Goal: Information Seeking & Learning: Learn about a topic

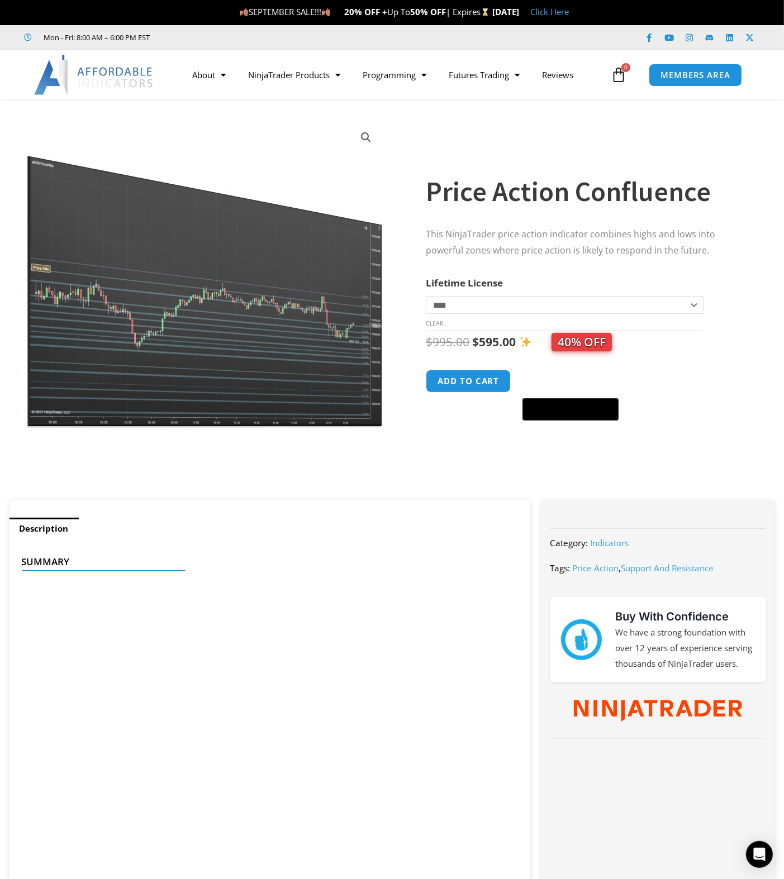
scroll to position [4, 0]
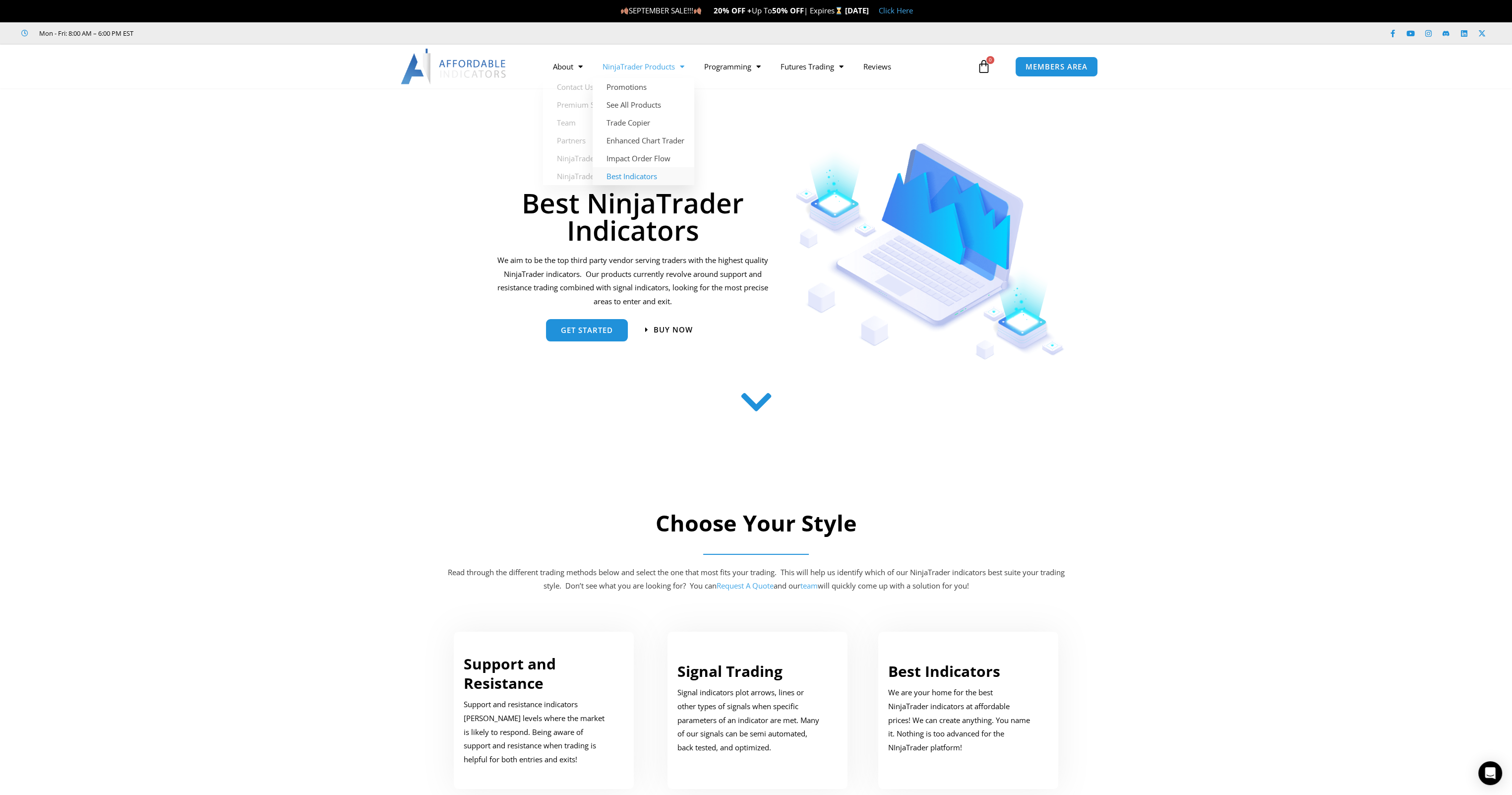
click at [640, 64] on link "NinjaTrader Products" at bounding box center [644, 67] width 102 height 23
click at [629, 122] on link "Trade Copier" at bounding box center [644, 123] width 102 height 18
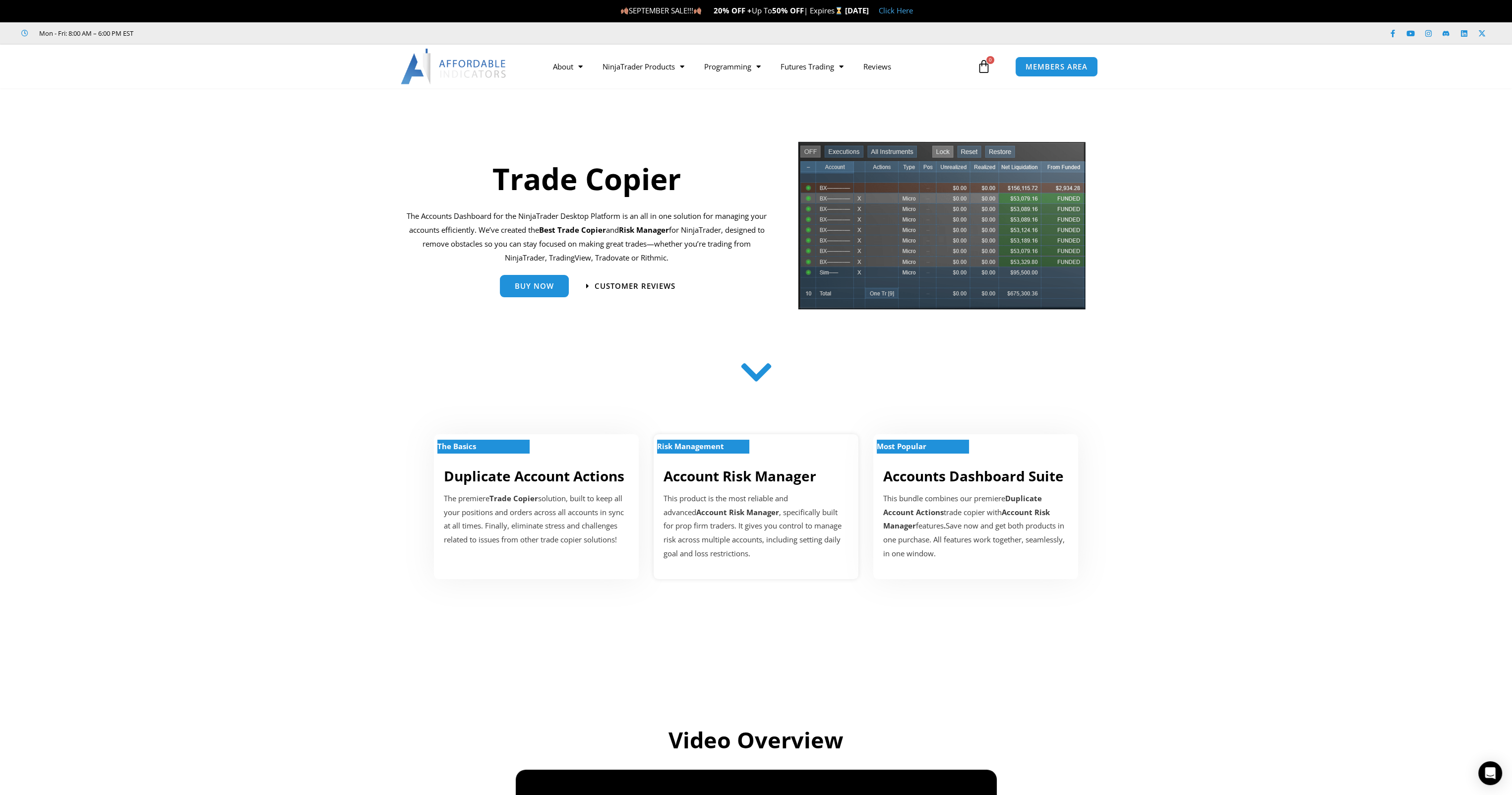
click at [694, 446] on strong "Risk Management" at bounding box center [690, 446] width 67 height 10
click at [703, 479] on link "Account Risk Manager" at bounding box center [740, 475] width 153 height 19
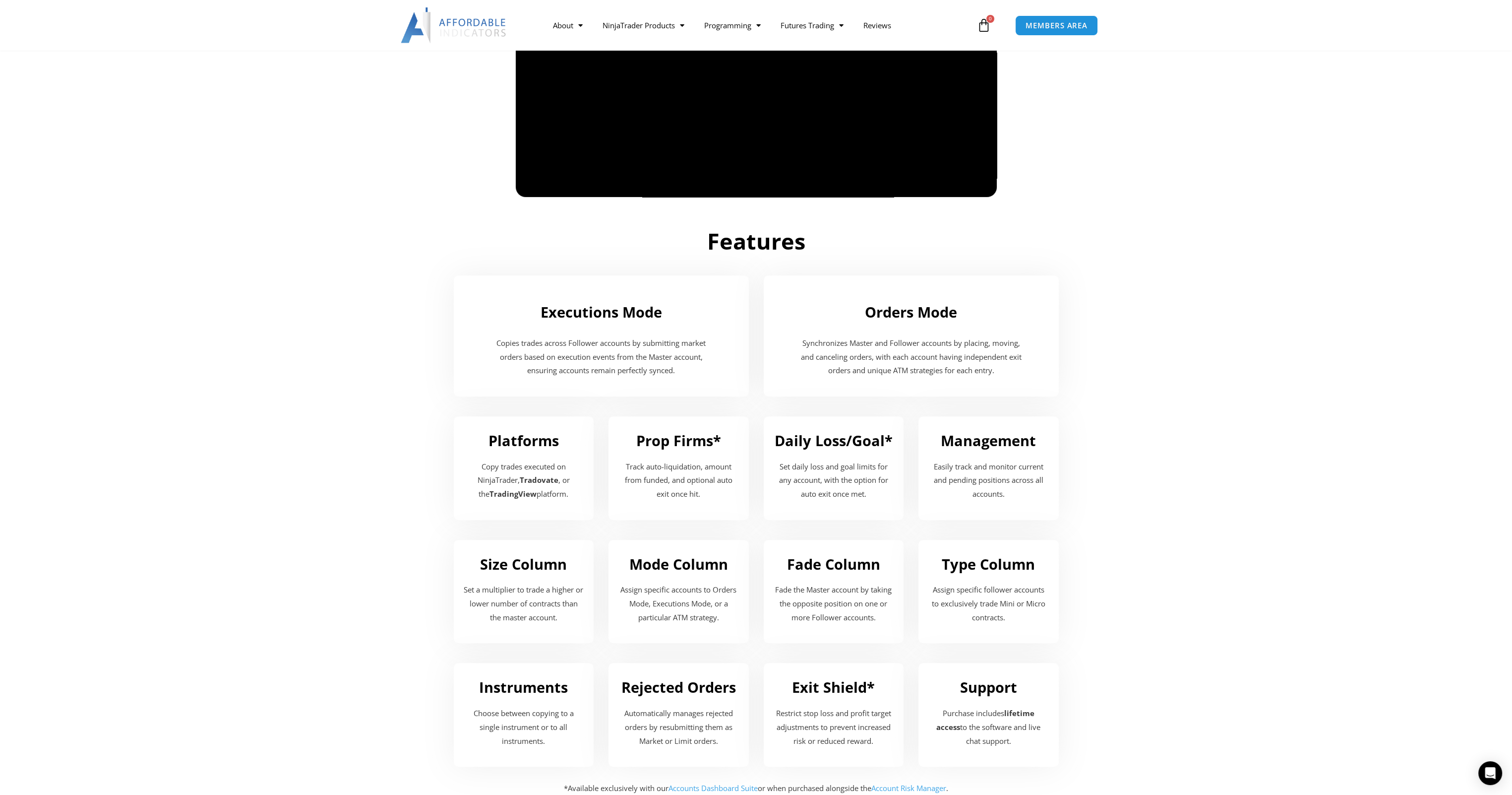
scroll to position [850, 0]
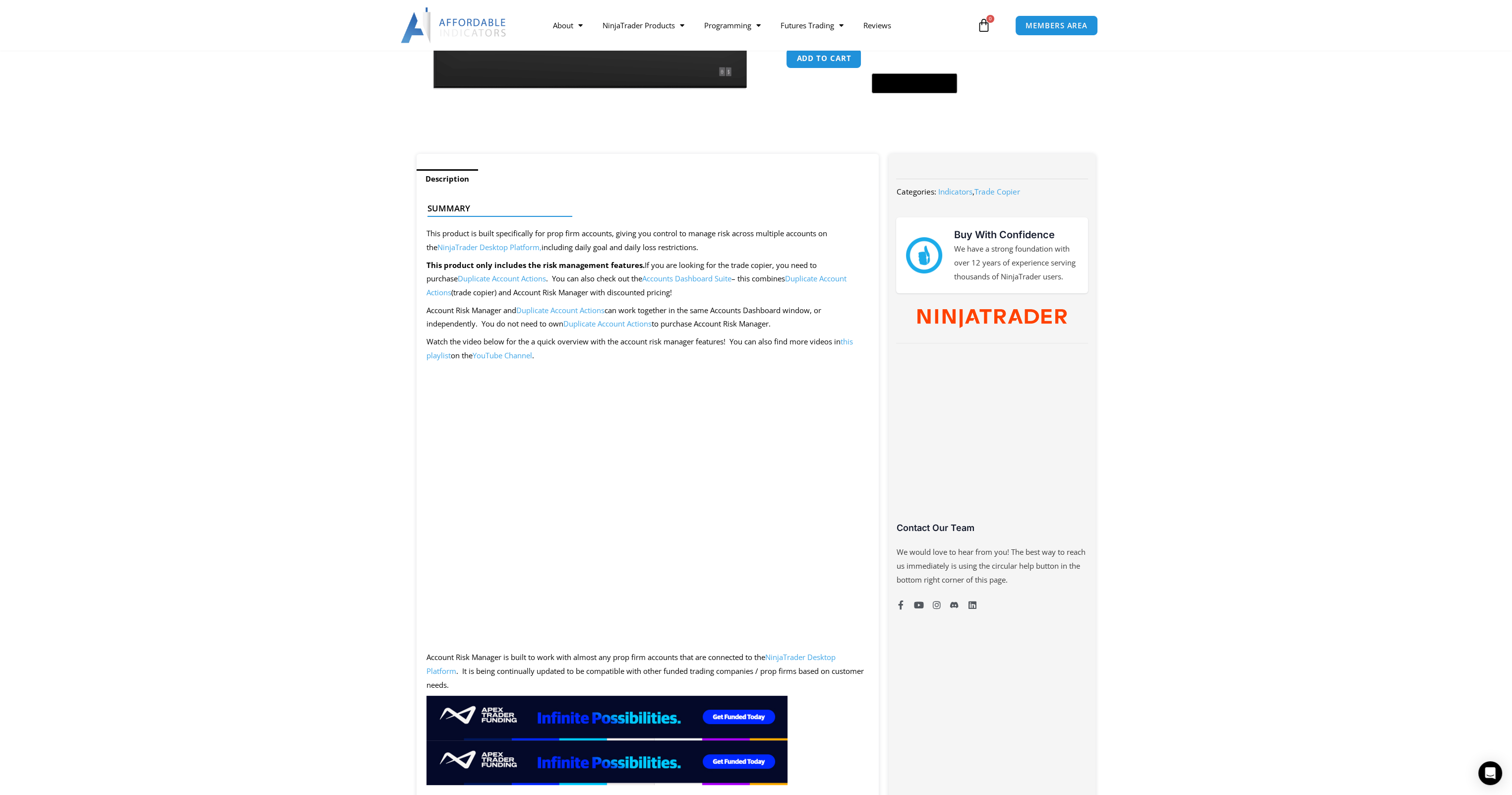
scroll to position [50, 0]
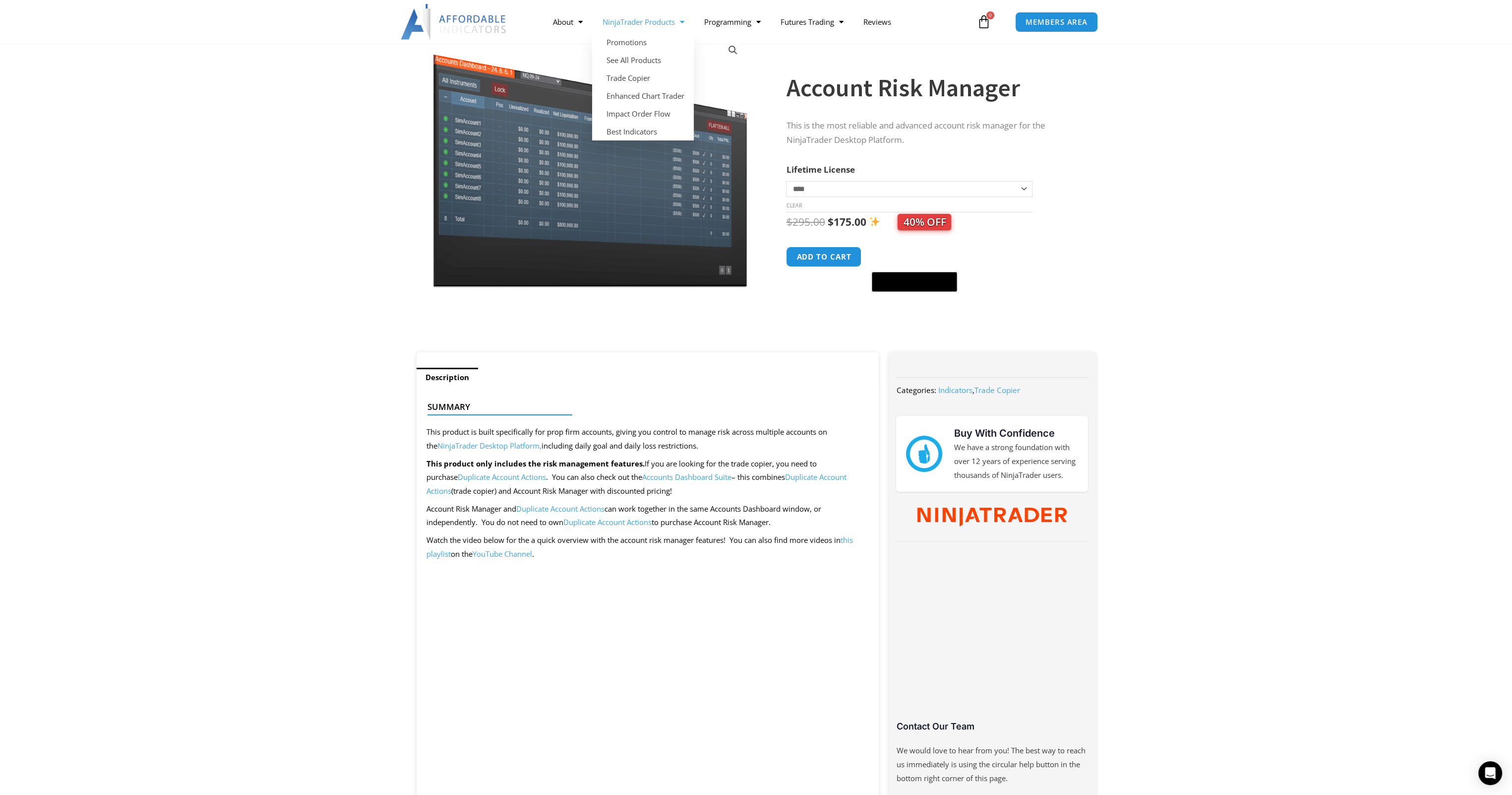
click at [671, 23] on link "NinjaTrader Products" at bounding box center [643, 22] width 102 height 23
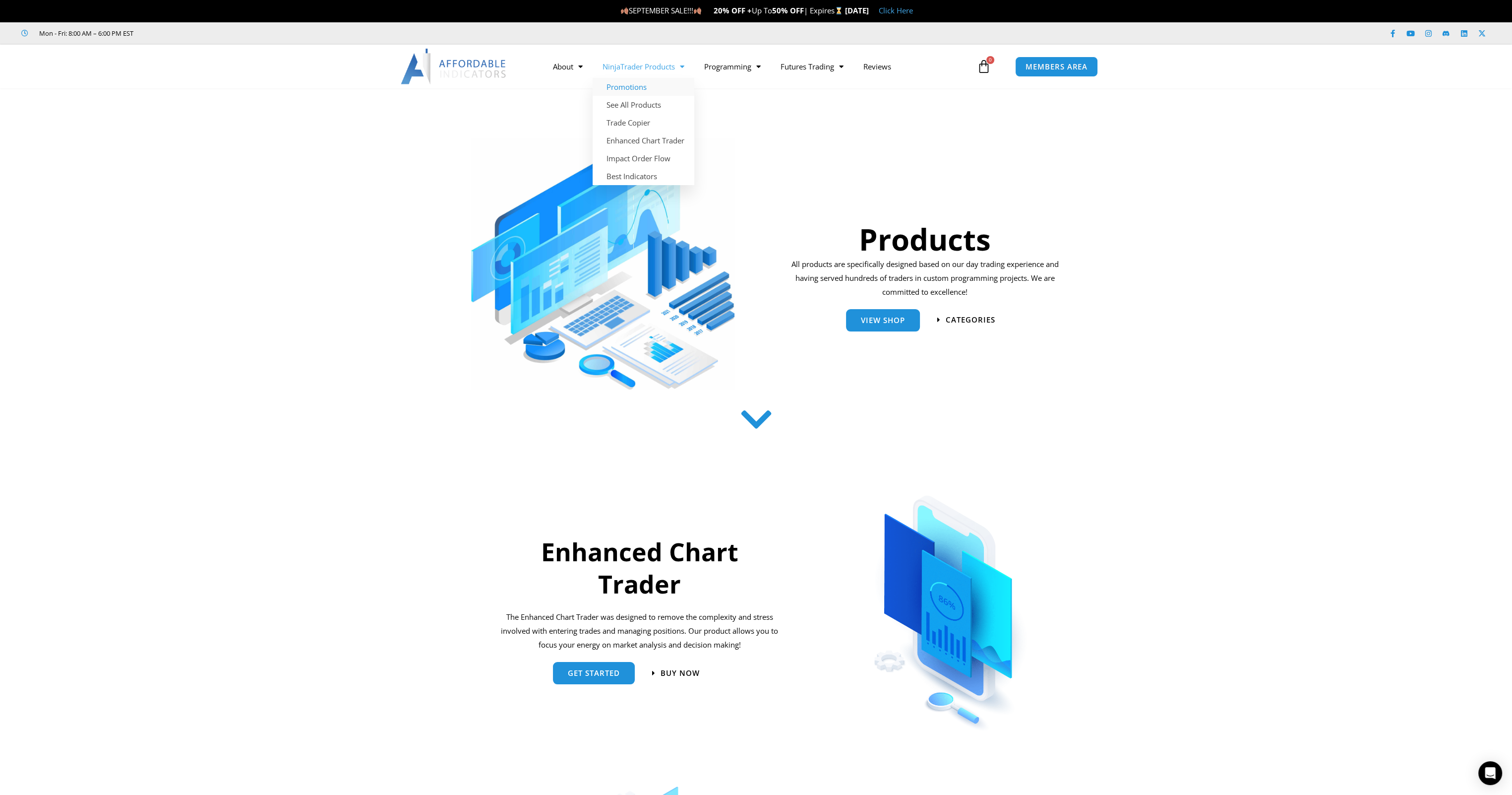
click at [632, 86] on link "Promotions" at bounding box center [644, 87] width 102 height 18
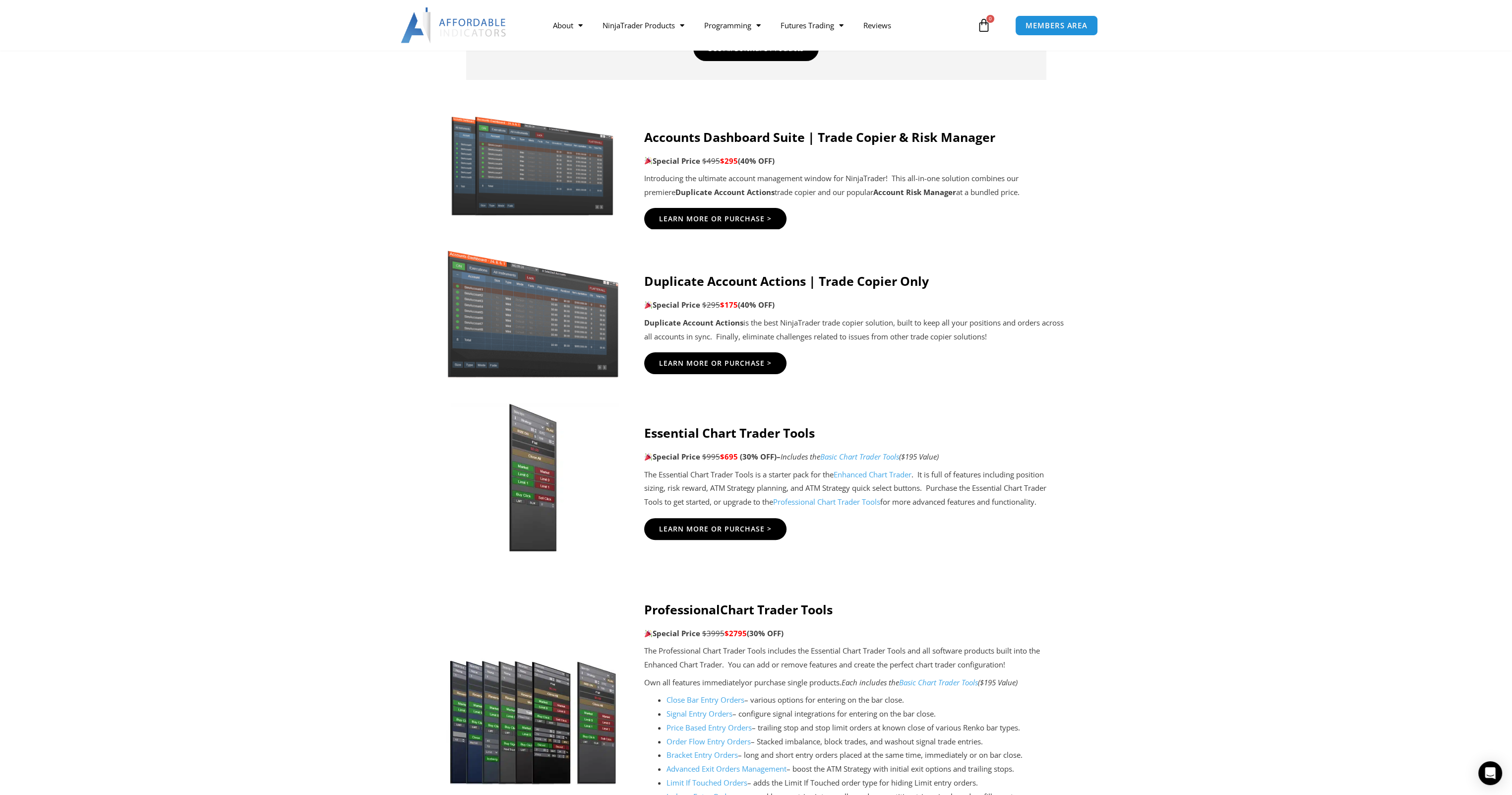
scroll to position [497, 0]
click at [883, 193] on strong "Account Risk Manager" at bounding box center [914, 192] width 83 height 10
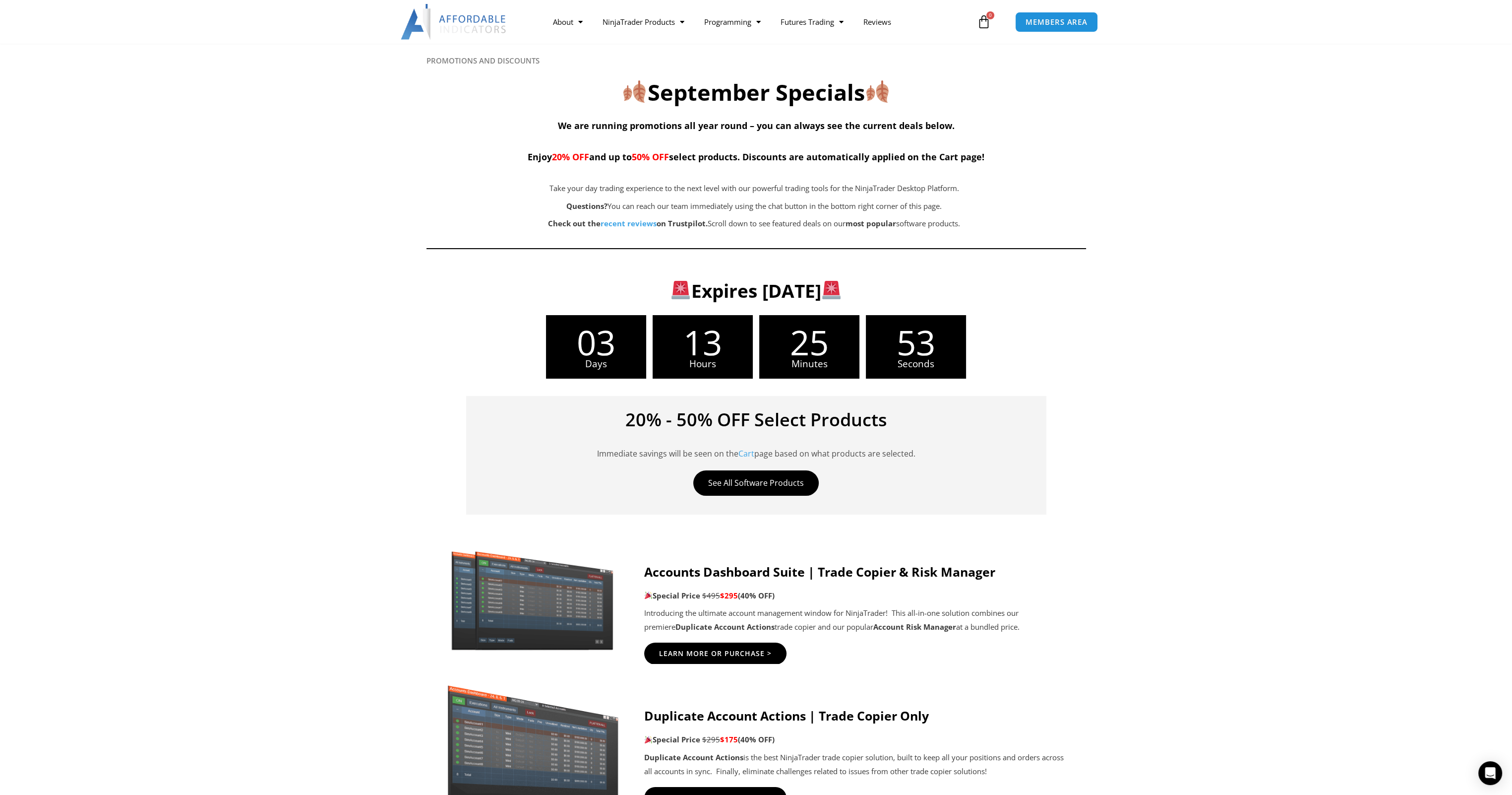
scroll to position [0, 0]
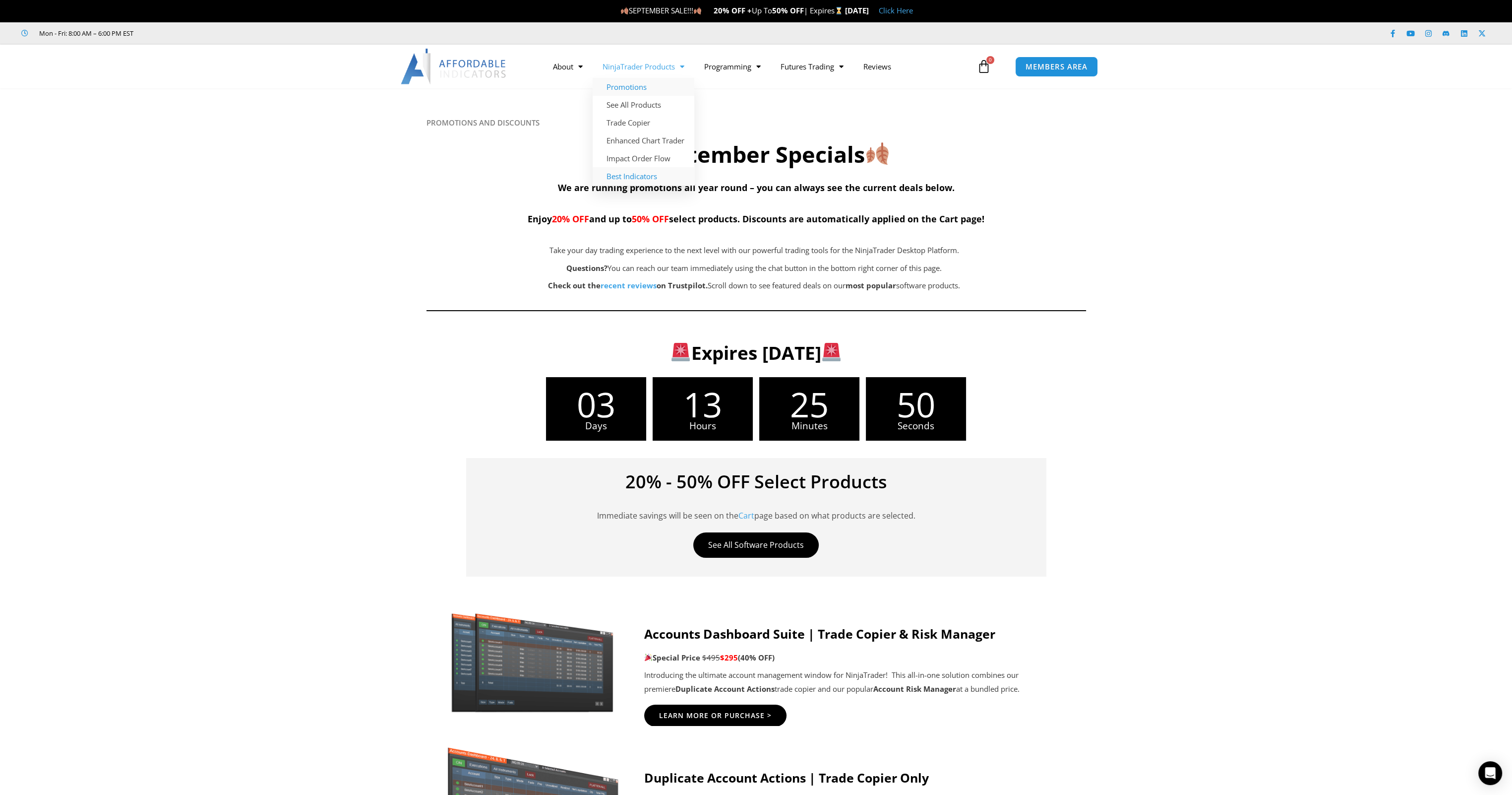
click at [635, 176] on link "Best Indicators" at bounding box center [644, 176] width 102 height 18
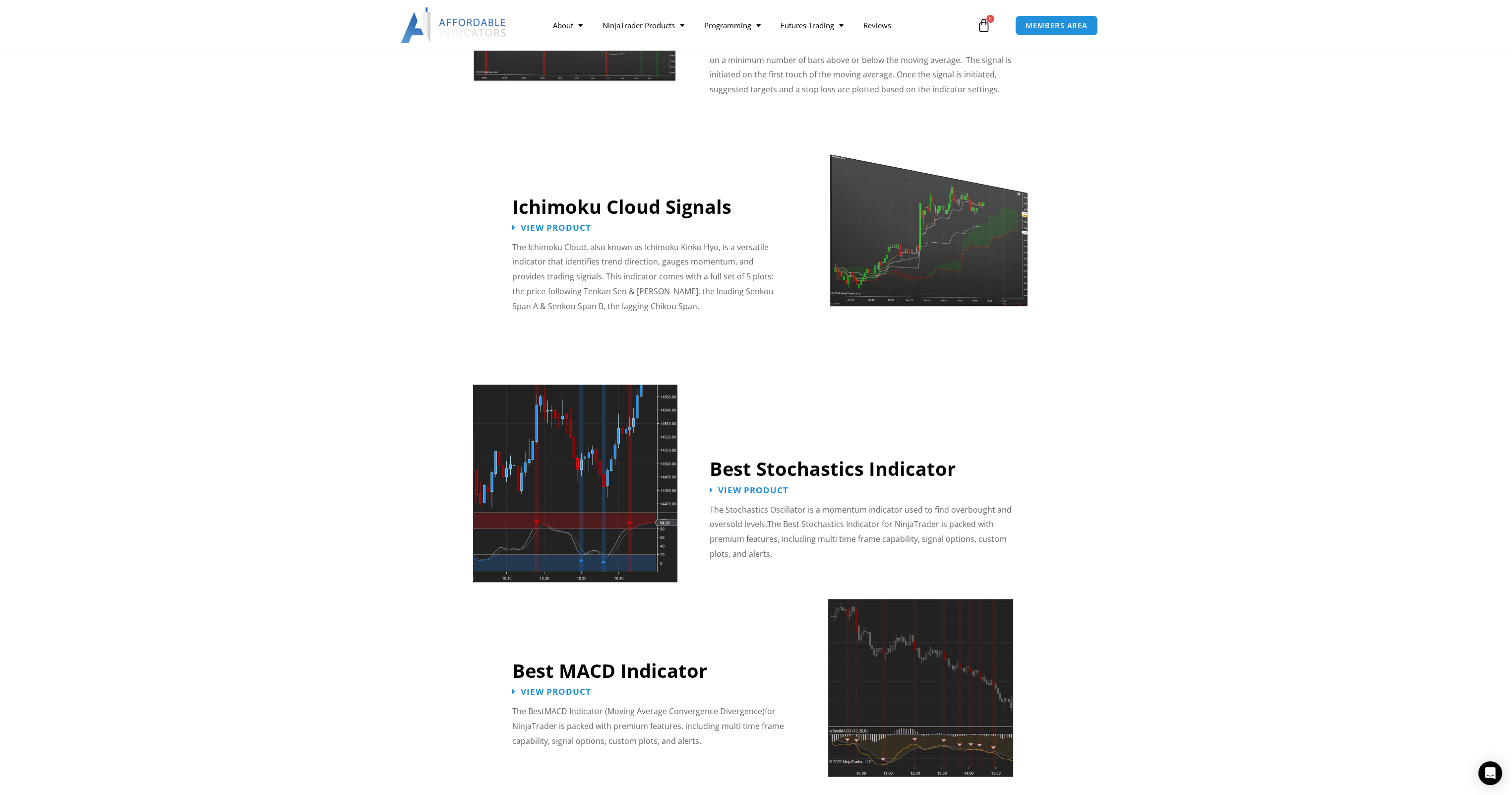
scroll to position [1340, 0]
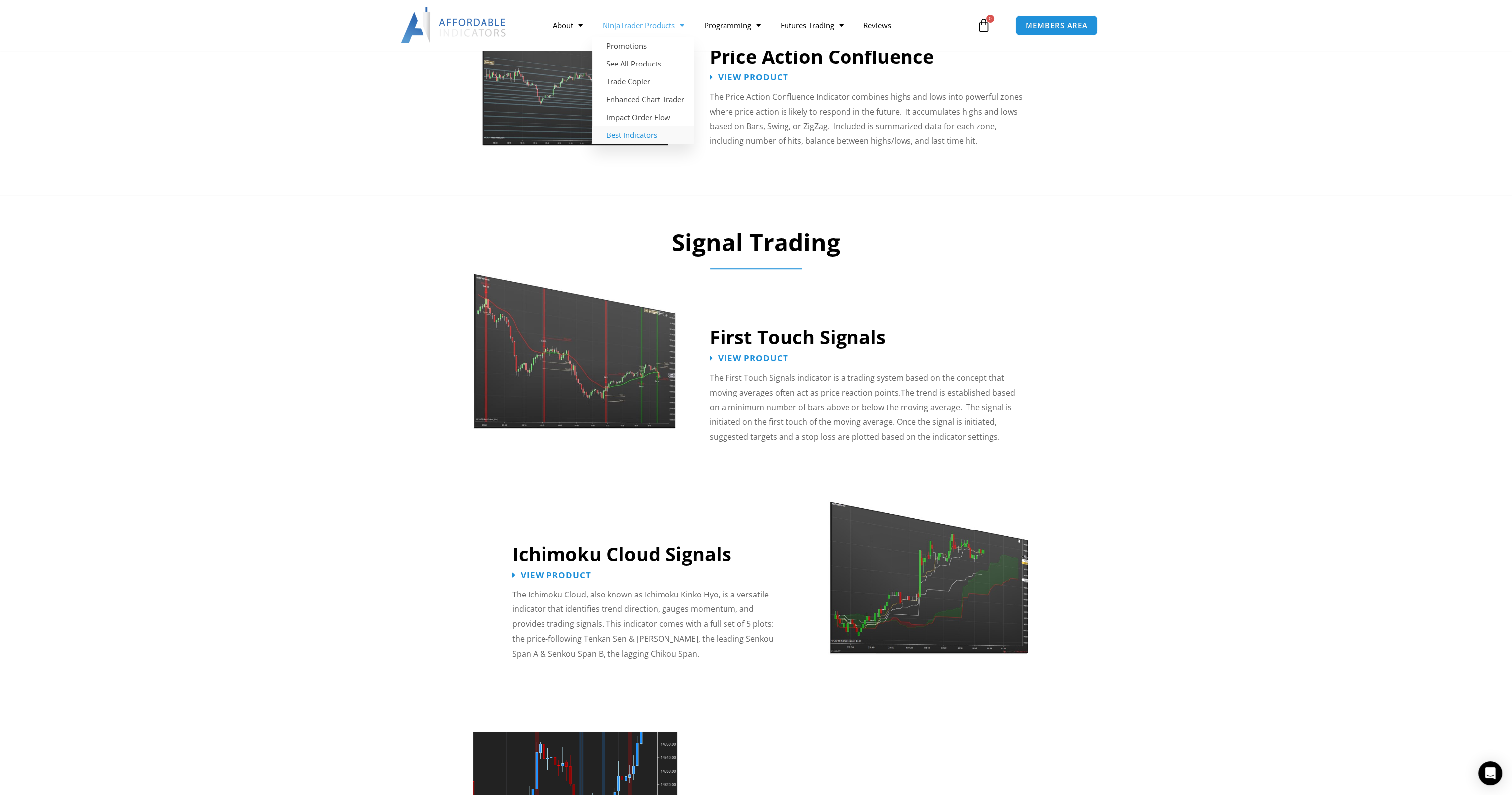
click at [633, 23] on link "NinjaTrader Products" at bounding box center [643, 26] width 102 height 23
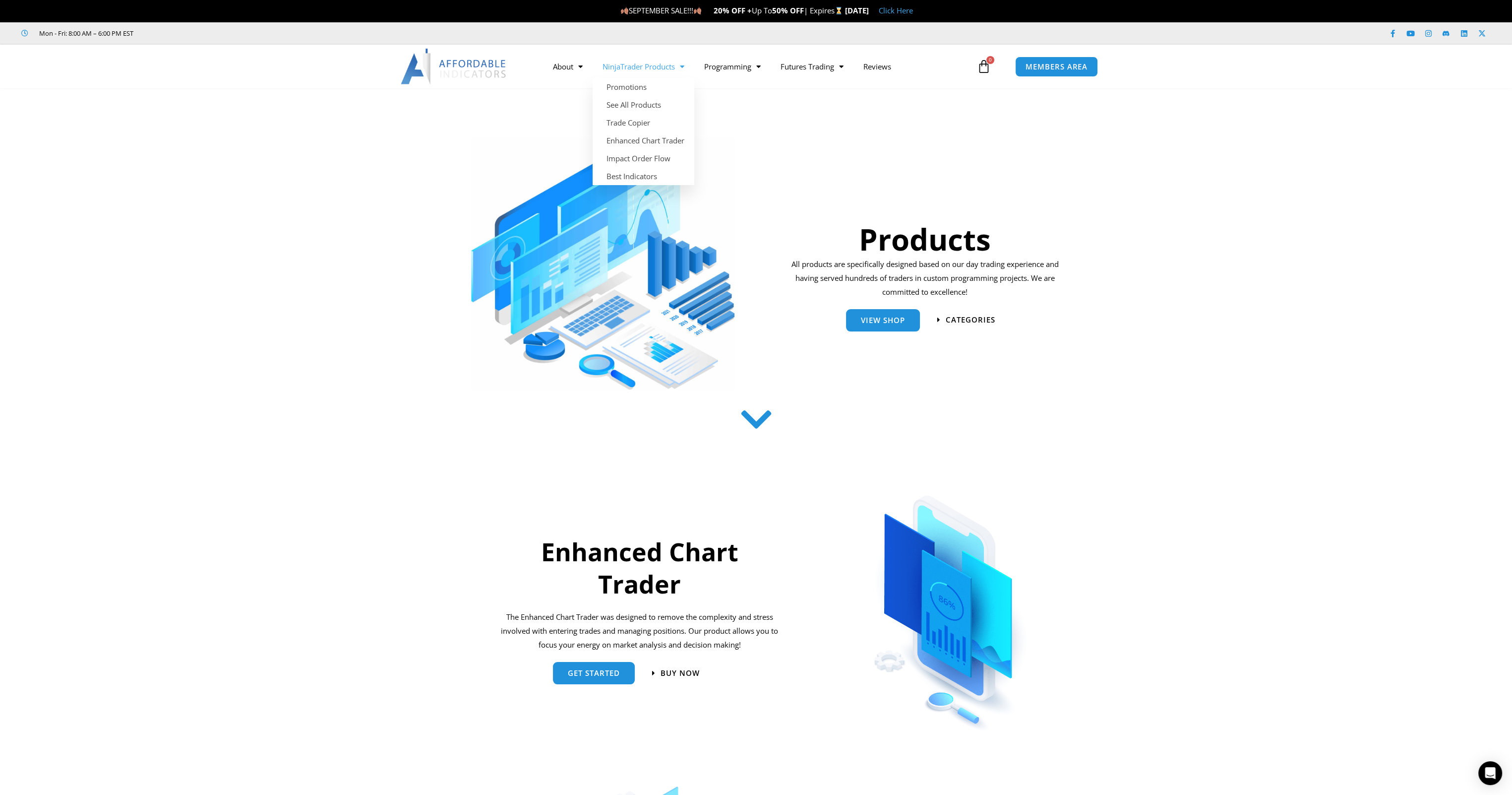
click at [639, 65] on link "NinjaTrader Products" at bounding box center [644, 67] width 102 height 23
click at [627, 68] on link "NinjaTrader Products" at bounding box center [644, 67] width 102 height 23
click at [639, 66] on link "NinjaTrader Products" at bounding box center [644, 67] width 102 height 23
click at [624, 123] on link "Trade Copier" at bounding box center [644, 123] width 102 height 18
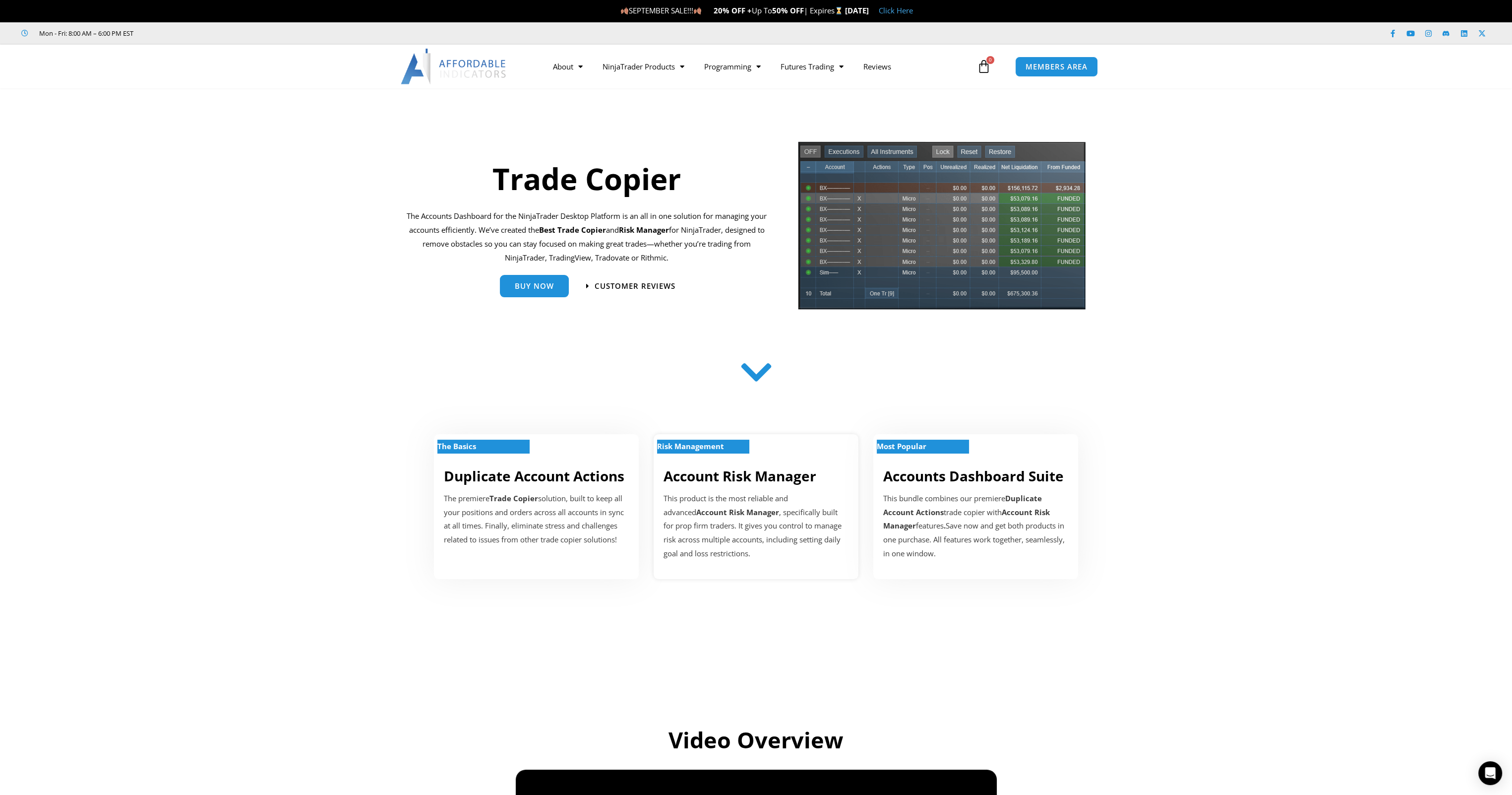
click at [698, 513] on strong "Account Risk Manager" at bounding box center [737, 512] width 83 height 10
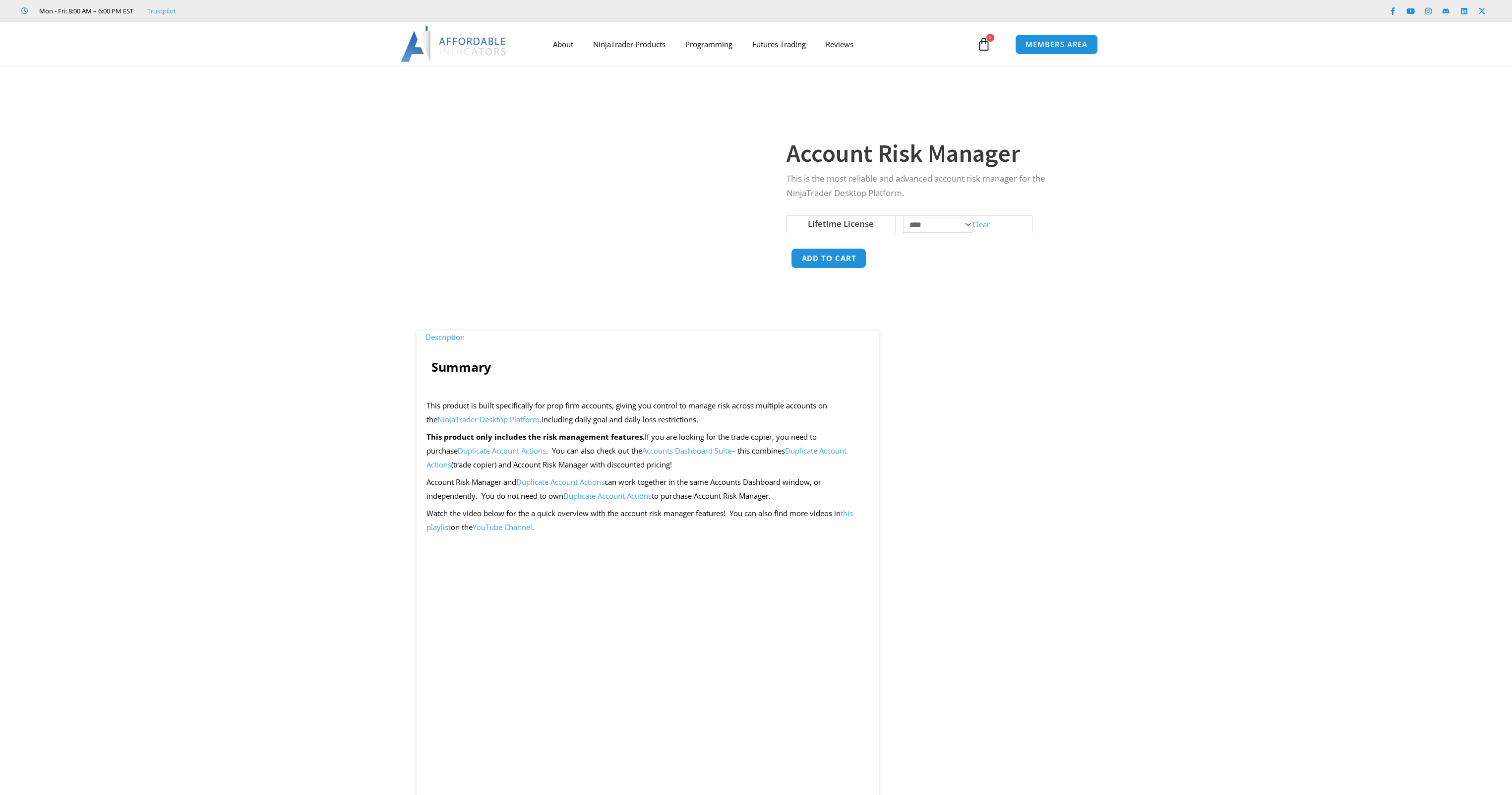
click at [755, 382] on div "Summary" at bounding box center [647, 377] width 443 height 44
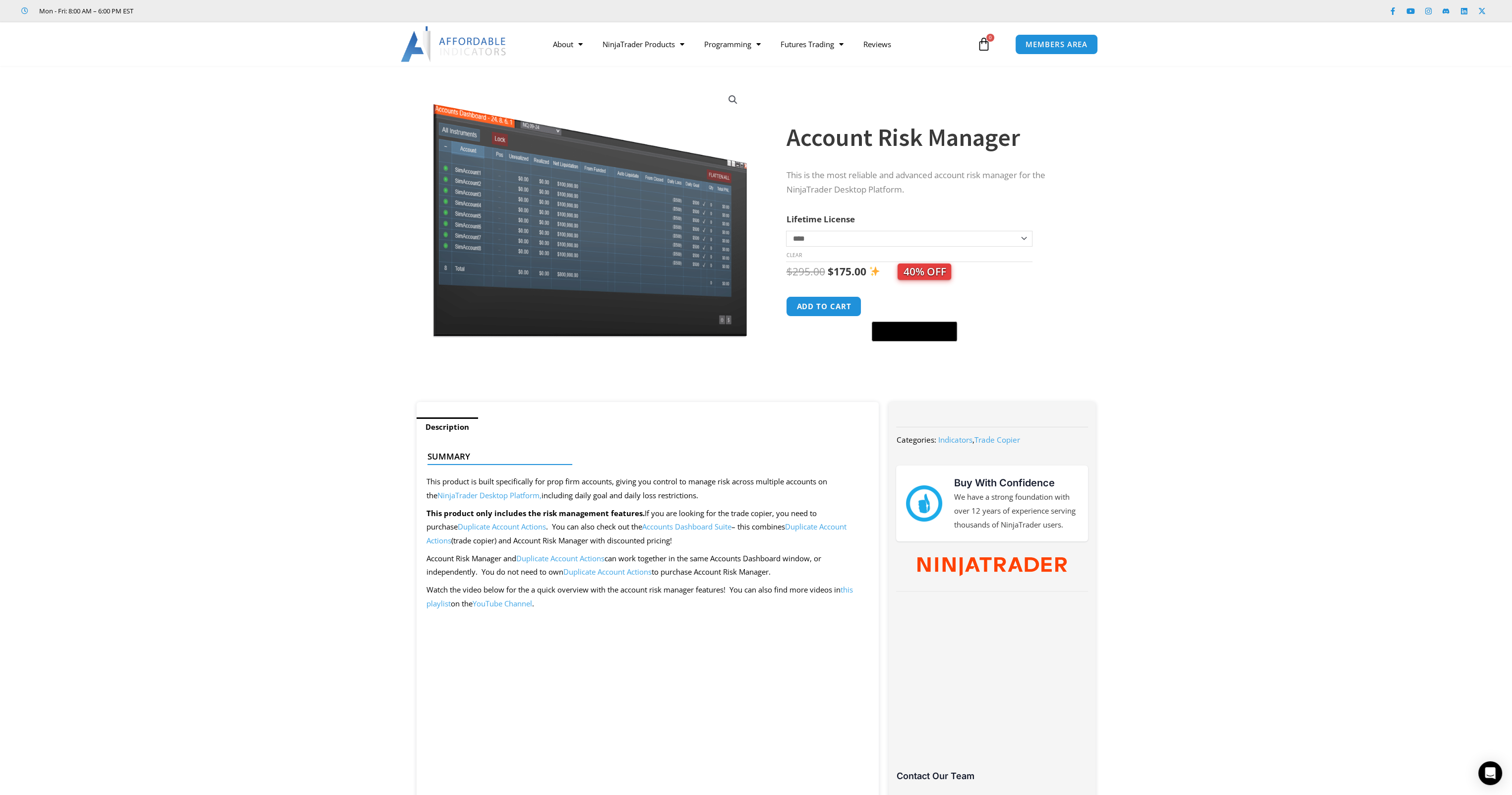
click at [1282, 273] on section "**********" at bounding box center [756, 238] width 1512 height 326
